Goal: Information Seeking & Learning: Learn about a topic

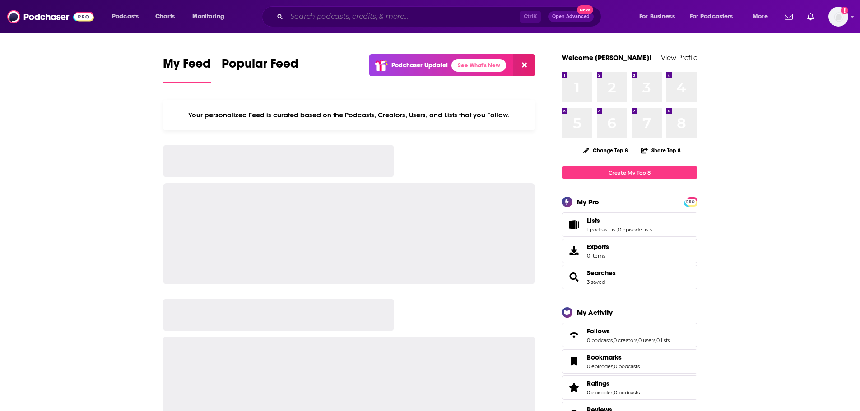
click at [362, 23] on input "Search podcasts, credits, & more..." at bounding box center [403, 16] width 233 height 14
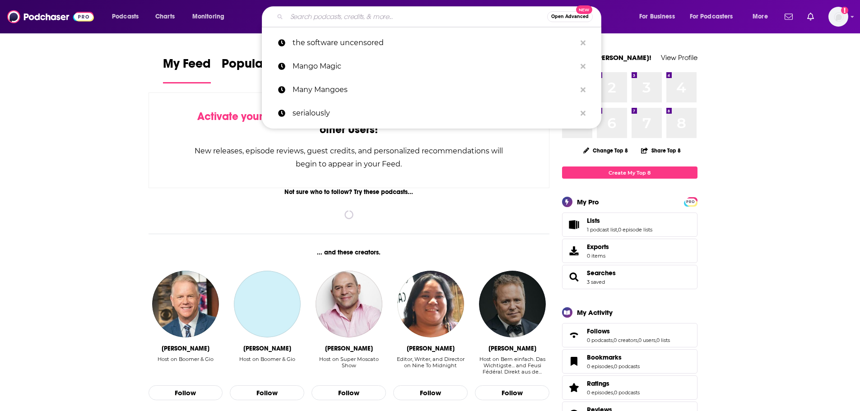
paste input "[PERSON_NAME]"
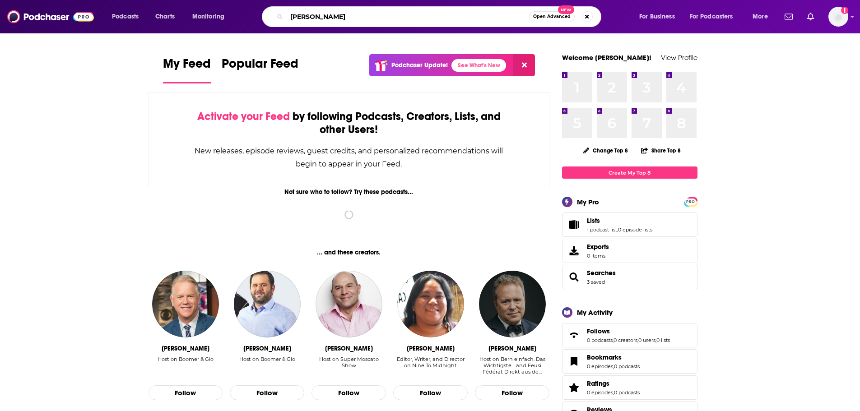
type input "[PERSON_NAME]"
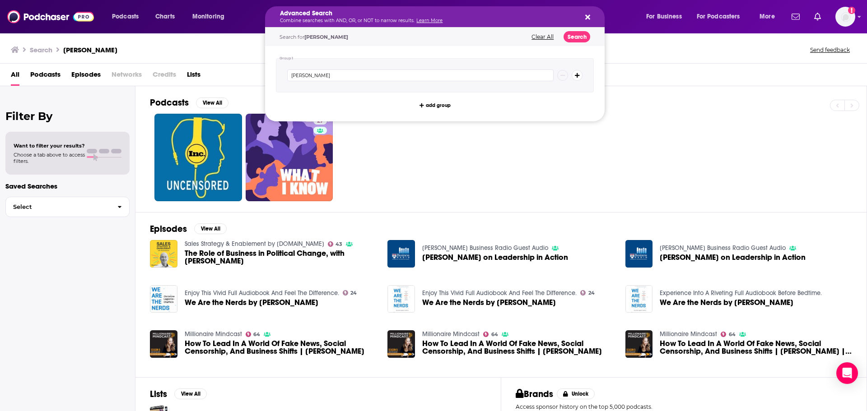
drag, startPoint x: 592, startPoint y: 18, endPoint x: 472, endPoint y: 18, distance: 120.1
click at [592, 18] on div "Advanced Search Combine searches with AND, OR, or NOT to narrow results. Learn …" at bounding box center [434, 16] width 339 height 21
click at [585, 19] on icon "Search podcasts, credits, & more..." at bounding box center [587, 17] width 5 height 7
drag, startPoint x: 422, startPoint y: 19, endPoint x: 246, endPoint y: 13, distance: 175.3
click at [487, 159] on div "27" at bounding box center [508, 158] width 716 height 88
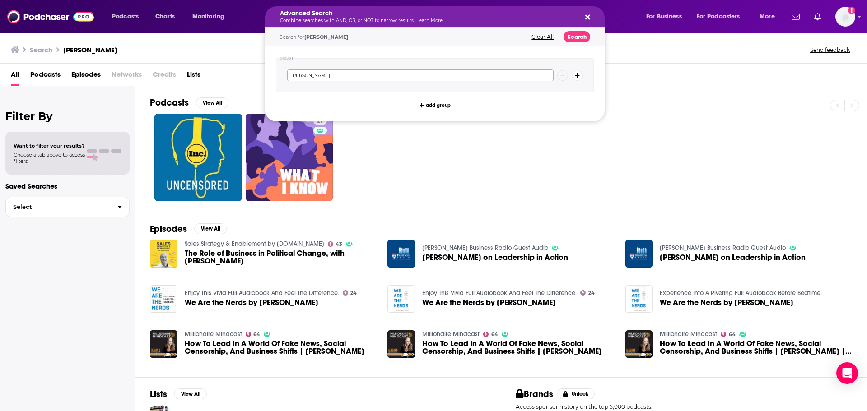
drag, startPoint x: 356, startPoint y: 76, endPoint x: 243, endPoint y: 70, distance: 113.0
click at [243, 70] on div "Podcasts Charts Monitoring Advanced Search Combine searches with AND, OR, or NO…" at bounding box center [433, 205] width 867 height 411
type input "from the ground up"
click at [577, 37] on button "Search" at bounding box center [576, 36] width 27 height 11
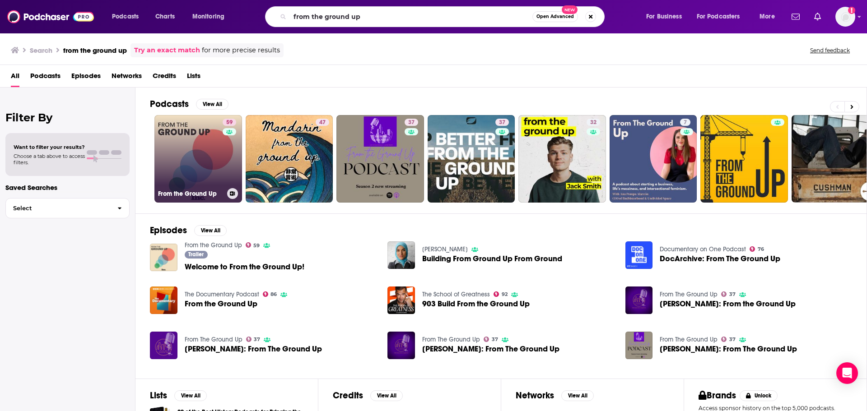
click at [199, 146] on link "59 From the Ground Up" at bounding box center [198, 159] width 88 height 88
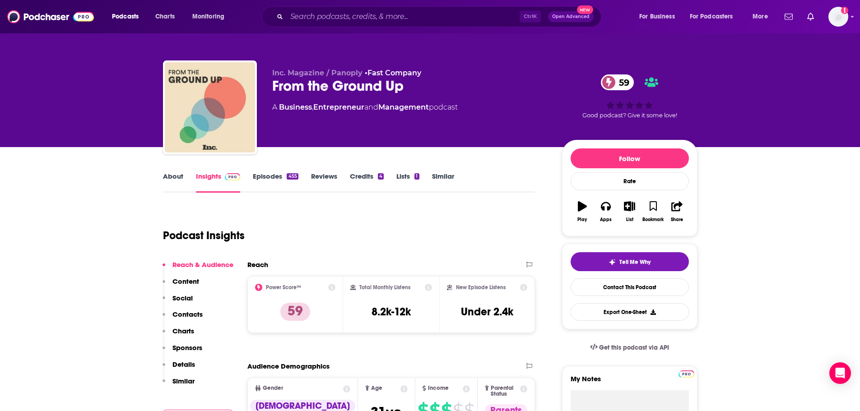
click at [181, 187] on link "About" at bounding box center [173, 182] width 20 height 21
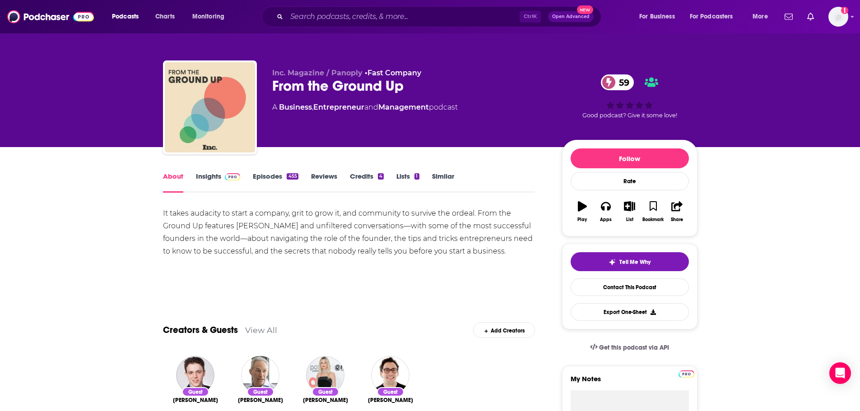
click at [205, 180] on link "Insights" at bounding box center [218, 182] width 45 height 21
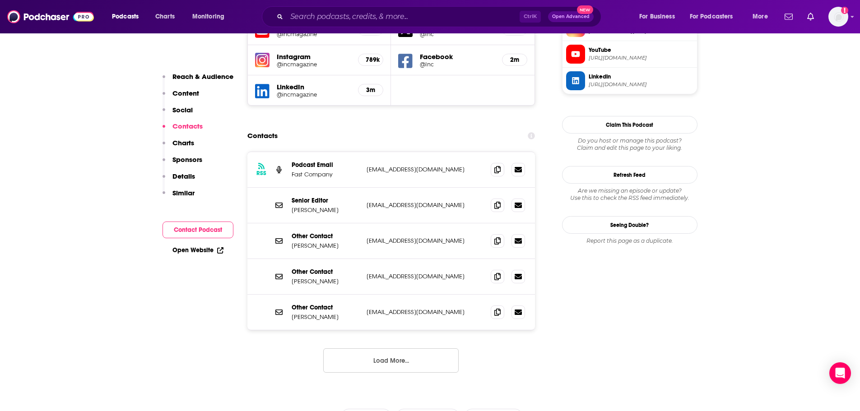
scroll to position [858, 0]
click at [503, 163] on span at bounding box center [498, 170] width 14 height 14
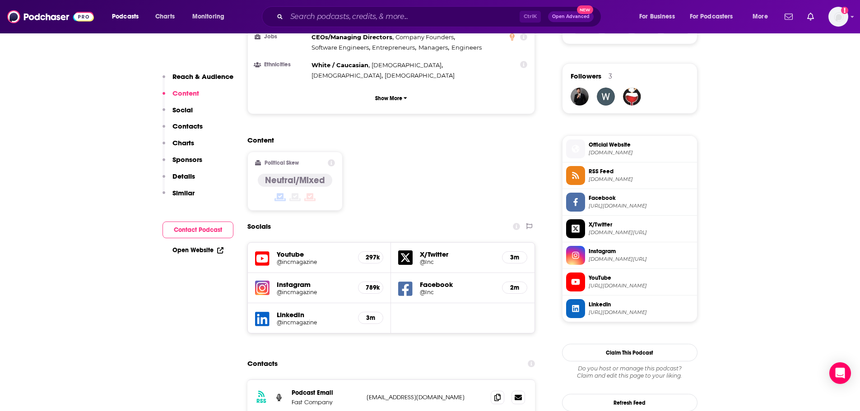
scroll to position [813, 0]
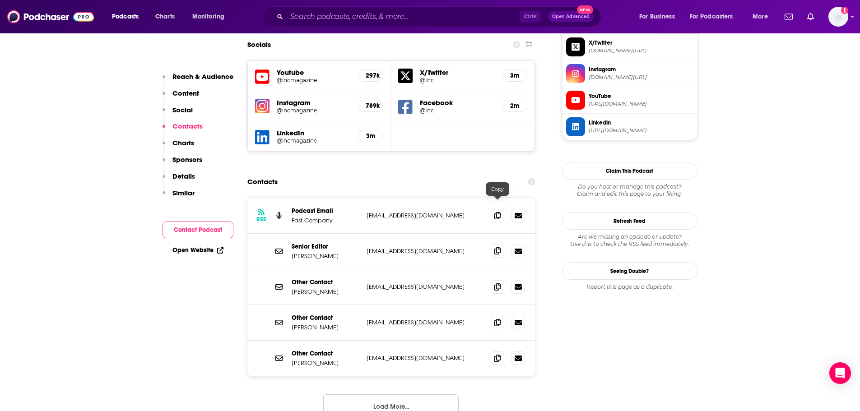
click at [498, 247] on icon at bounding box center [497, 250] width 6 height 7
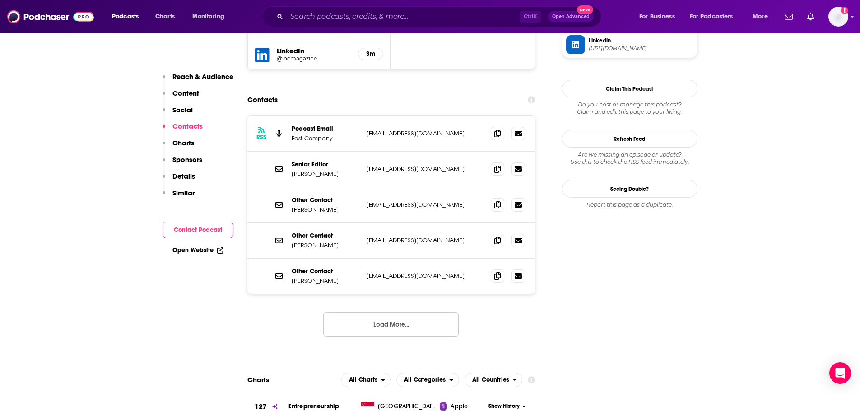
scroll to position [903, 0]
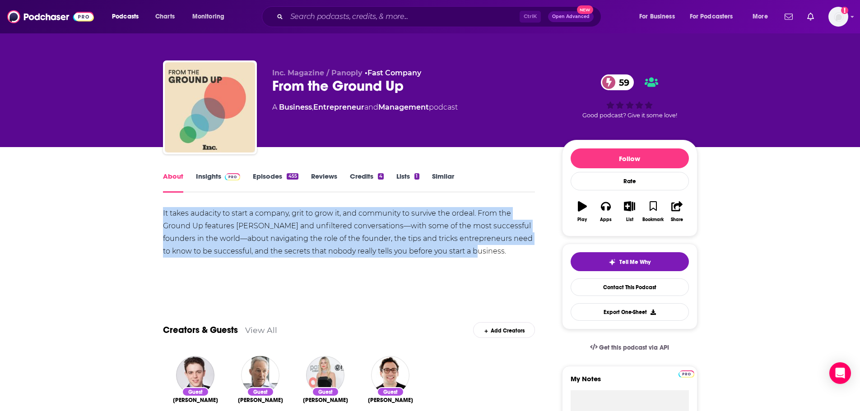
drag, startPoint x: 474, startPoint y: 259, endPoint x: 140, endPoint y: 216, distance: 336.3
copy div "It takes audacity to start a company, grit to grow it, and community to survive…"
click at [344, 269] on div "It takes audacity to start a company, grit to grow it, and community to survive…" at bounding box center [349, 238] width 372 height 63
drag, startPoint x: 471, startPoint y: 269, endPoint x: 133, endPoint y: 215, distance: 342.9
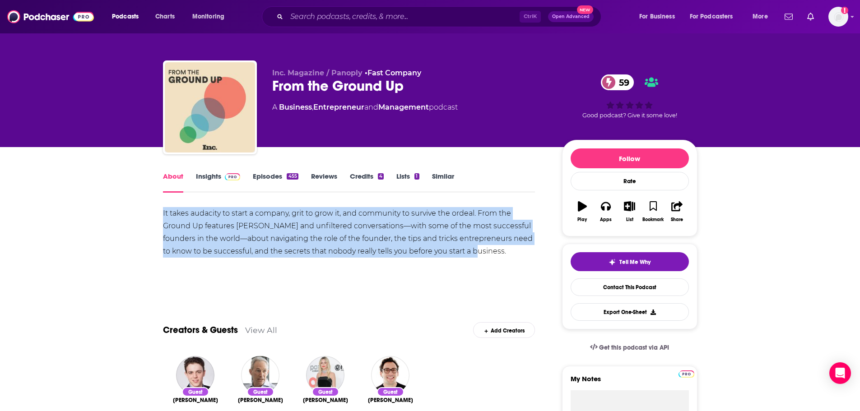
copy div "It takes audacity to start a company, grit to grow it, and community to survive…"
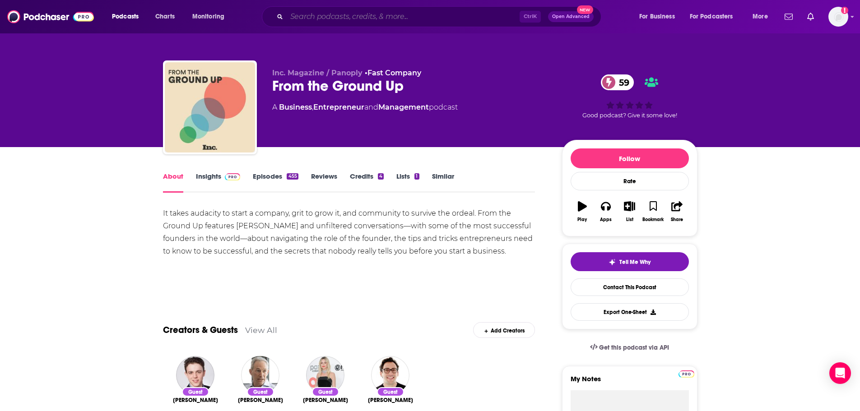
click at [325, 17] on input "Search podcasts, credits, & more..." at bounding box center [403, 16] width 233 height 14
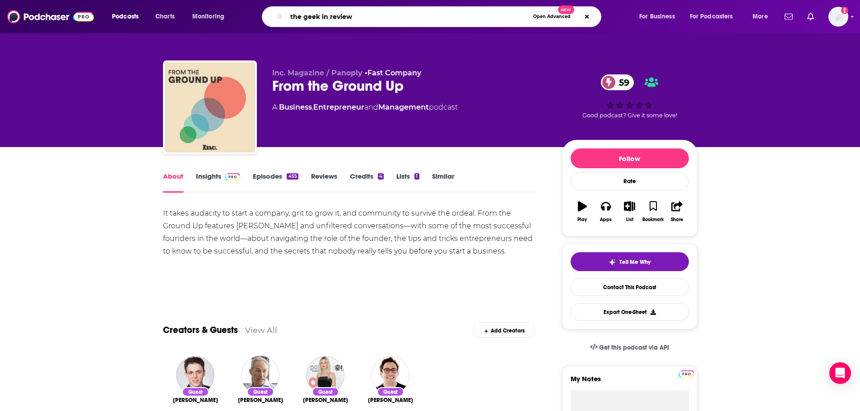
type input "the geek in review"
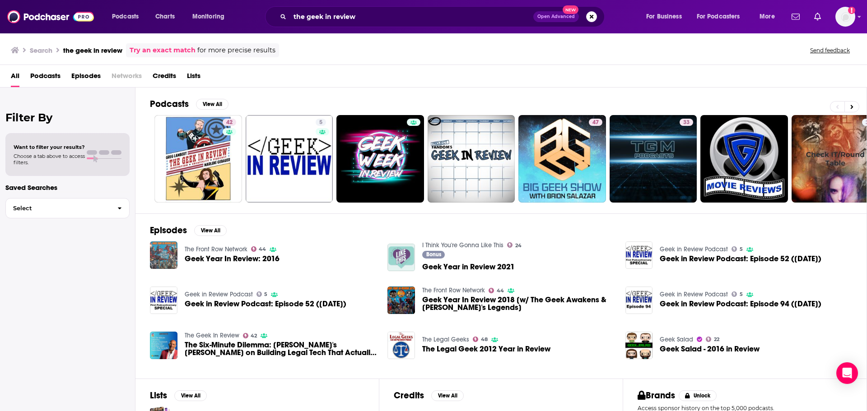
click at [160, 255] on img "Geek Year In Review: 2016" at bounding box center [164, 255] width 28 height 28
click at [162, 297] on img "Geek in Review Podcast: Episode 52 (12-30-2012)" at bounding box center [164, 301] width 28 height 28
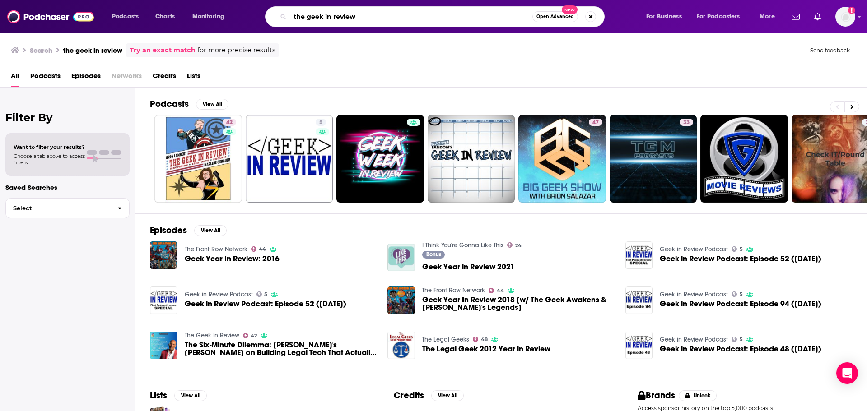
drag, startPoint x: 366, startPoint y: 20, endPoint x: 250, endPoint y: 19, distance: 116.0
click at [250, 19] on div "Podcasts Charts Monitoring the geek in review Open Advanced New For Business Fo…" at bounding box center [445, 16] width 678 height 21
paste input "[PERSON_NAME]"
type input "[PERSON_NAME]"
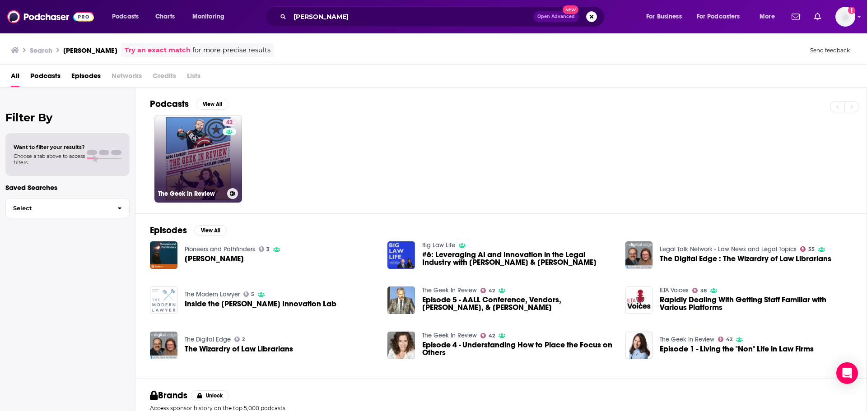
click at [204, 175] on link "42 The Geek In Review" at bounding box center [198, 159] width 88 height 88
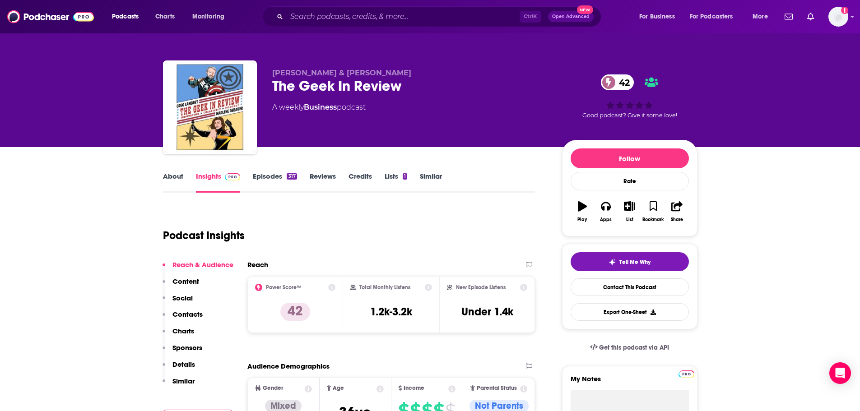
click at [172, 177] on link "About" at bounding box center [173, 182] width 20 height 21
